Goal: Register for event/course

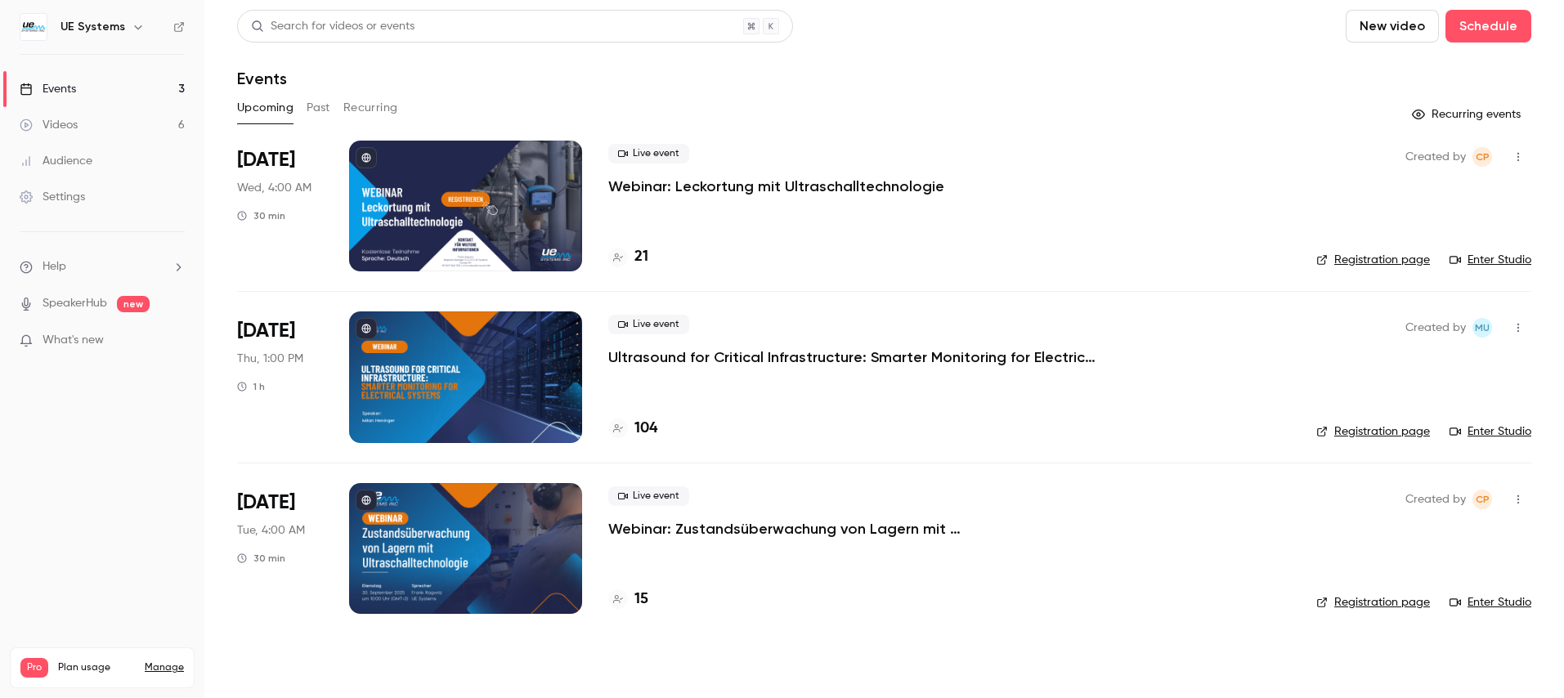
click at [1188, 141] on div "Live event Webinar: Leckortung mit Ultraschalltechnologie 21" at bounding box center [949, 206] width 682 height 131
